Goal: Communication & Community: Share content

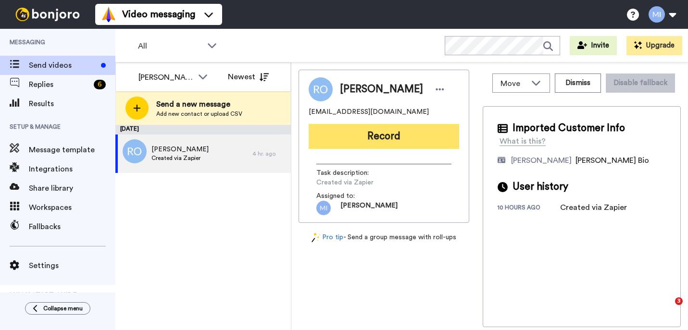
click at [419, 144] on button "Record" at bounding box center [384, 136] width 150 height 25
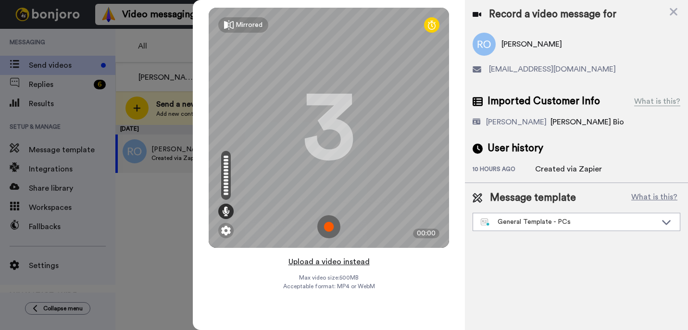
click at [334, 261] on button "Upload a video instead" at bounding box center [329, 262] width 87 height 13
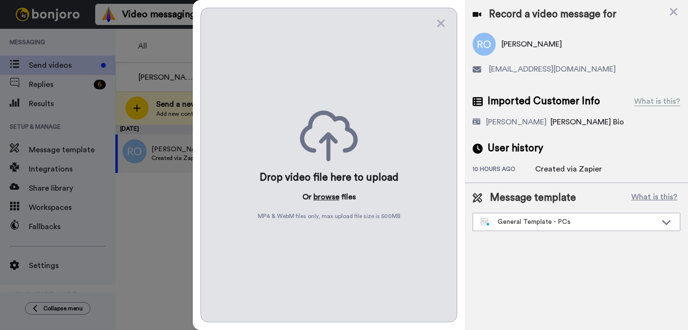
click at [326, 199] on button "browse" at bounding box center [326, 197] width 26 height 12
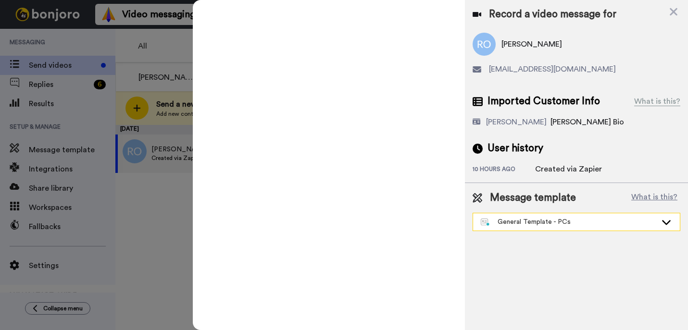
click at [509, 229] on div "General Template - PCs" at bounding box center [576, 221] width 207 height 17
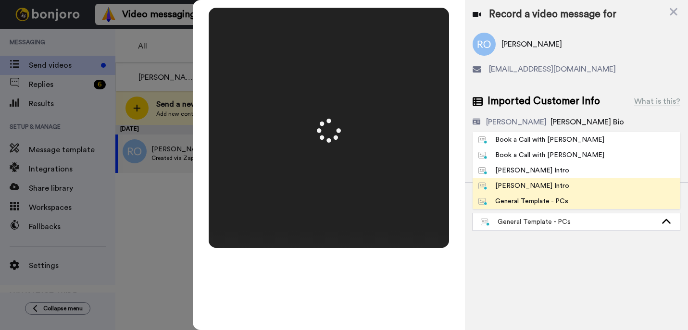
click at [503, 185] on div "[PERSON_NAME] Intro" at bounding box center [523, 186] width 91 height 10
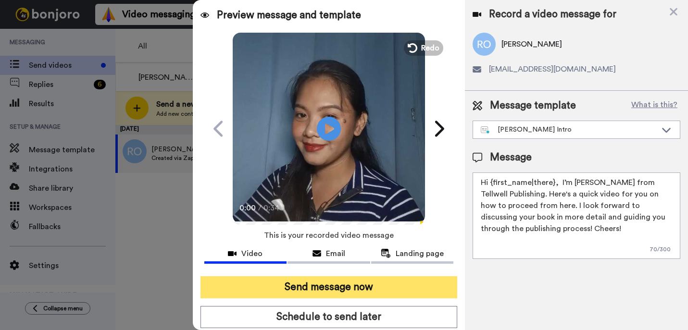
click at [396, 283] on button "Send message now" at bounding box center [329, 287] width 257 height 22
